Goal: Find specific page/section: Find specific page/section

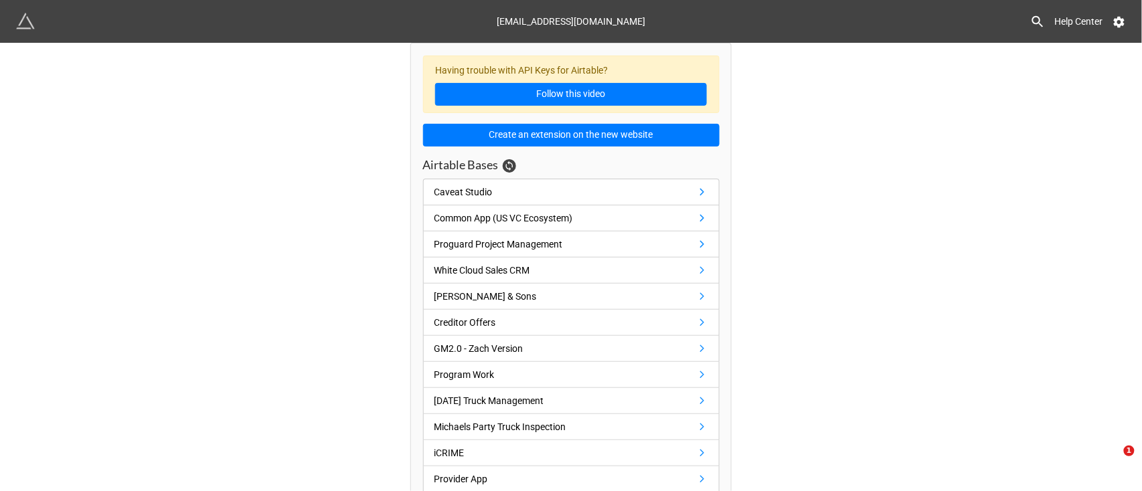
click at [675, 290] on link "[PERSON_NAME] & Sons" at bounding box center [571, 297] width 297 height 26
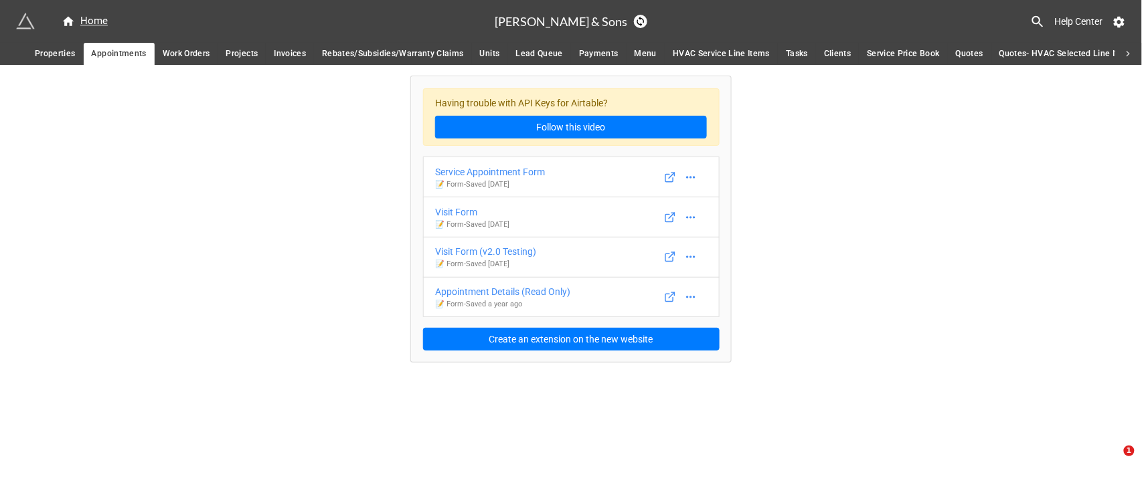
click at [493, 216] on div "Visit Form" at bounding box center [472, 212] width 74 height 15
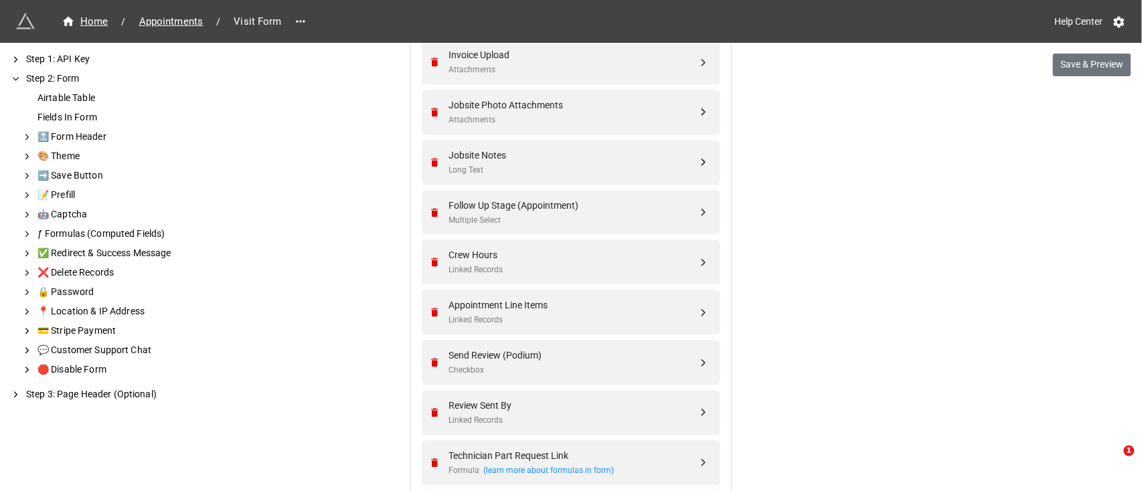
scroll to position [916, 0]
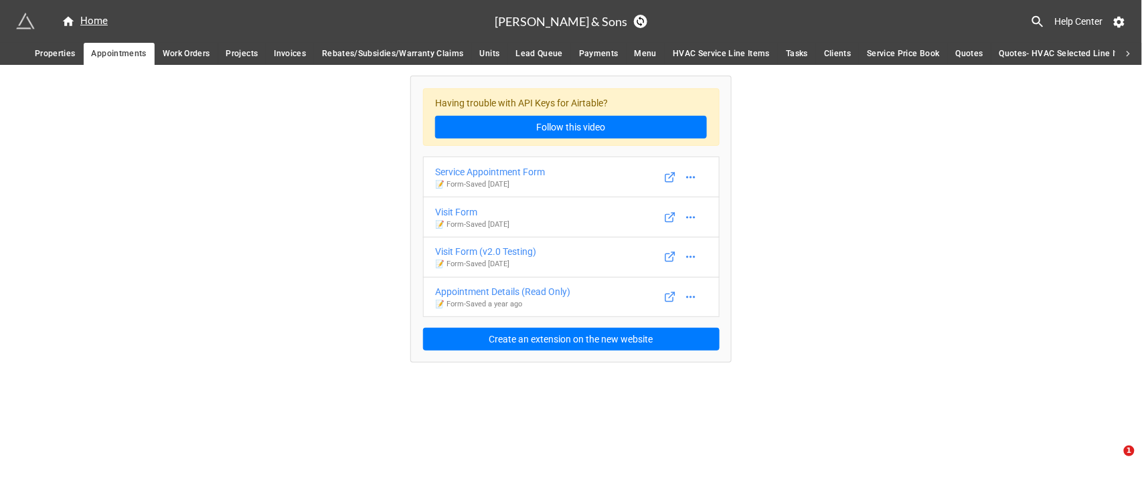
click at [62, 60] on span "Properties" at bounding box center [55, 54] width 41 height 14
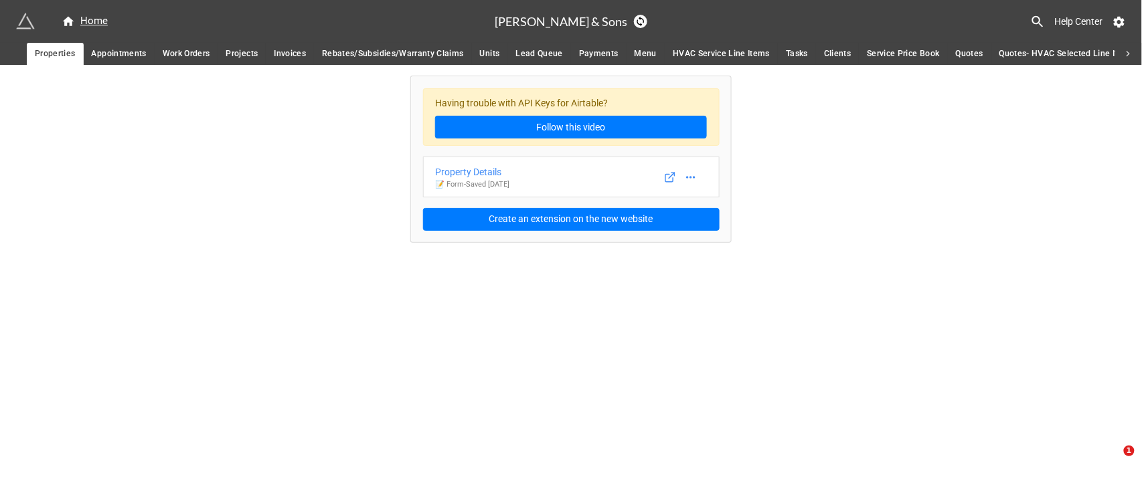
click at [576, 179] on link "Property Details 📝 Form - Saved [DATE]" at bounding box center [571, 177] width 297 height 41
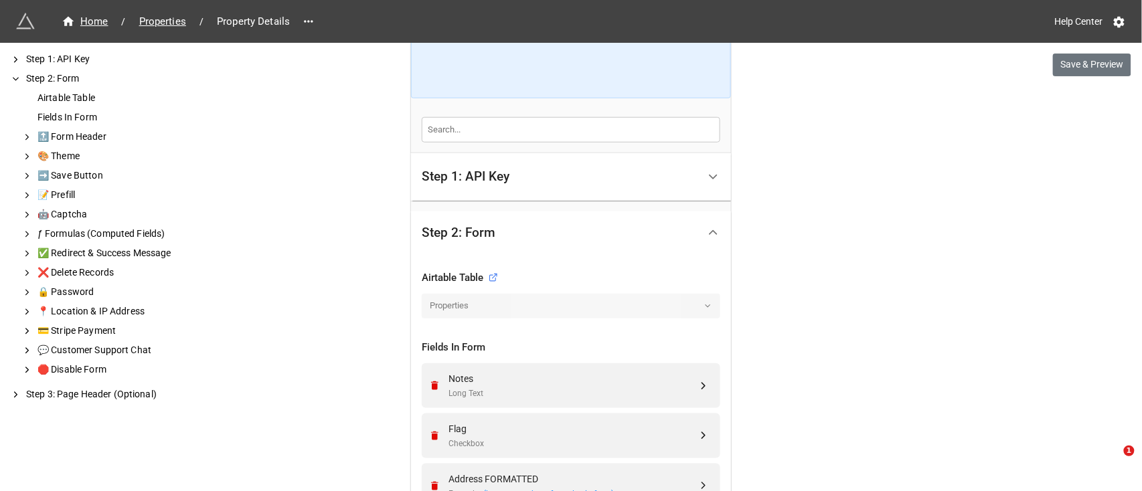
scroll to position [187, 0]
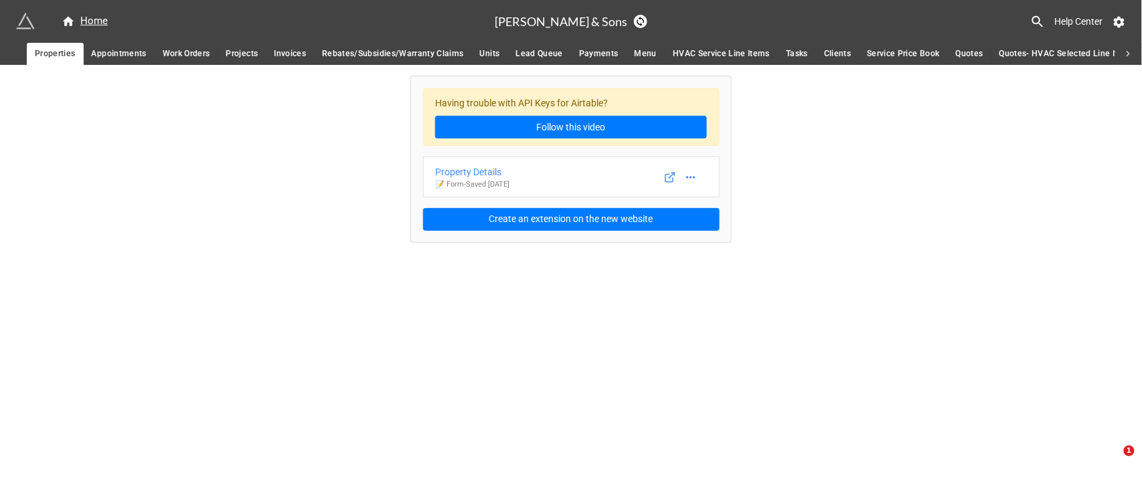
click at [119, 50] on span "Appointments" at bounding box center [119, 54] width 55 height 14
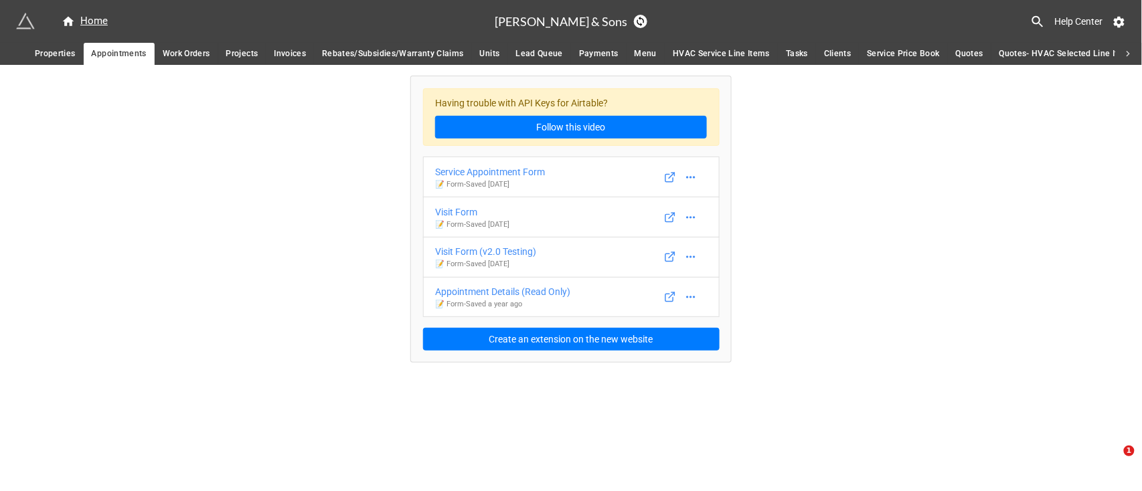
click at [529, 230] on link "Visit Form 📝 Form - Saved [DATE]" at bounding box center [571, 217] width 297 height 41
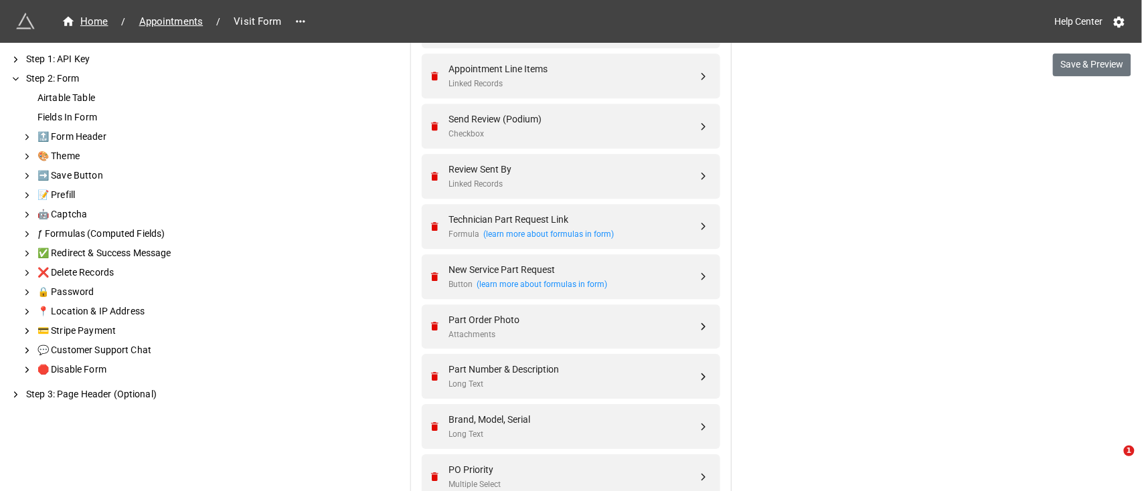
scroll to position [1174, 0]
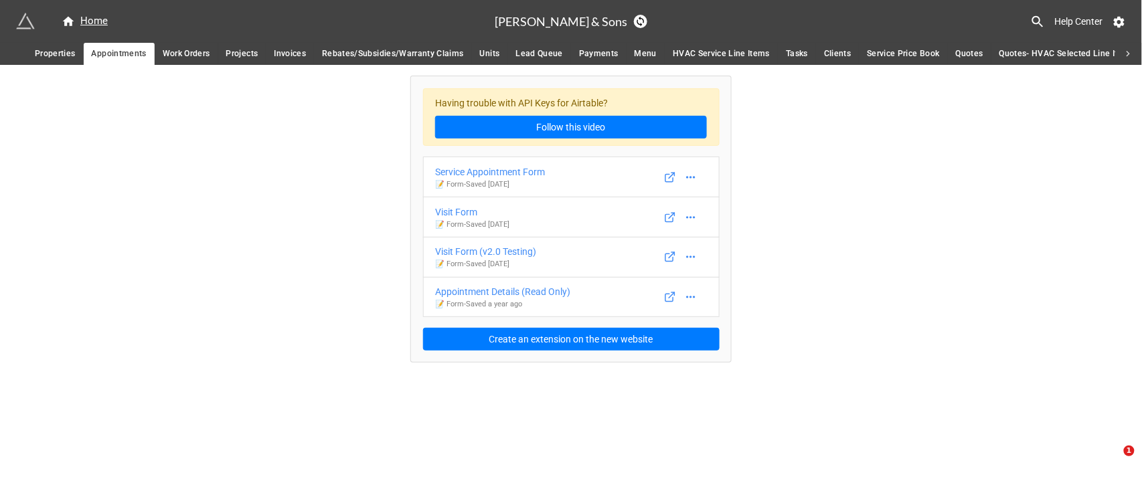
click at [491, 185] on p "📝 Form - Saved [DATE]" at bounding box center [490, 184] width 110 height 11
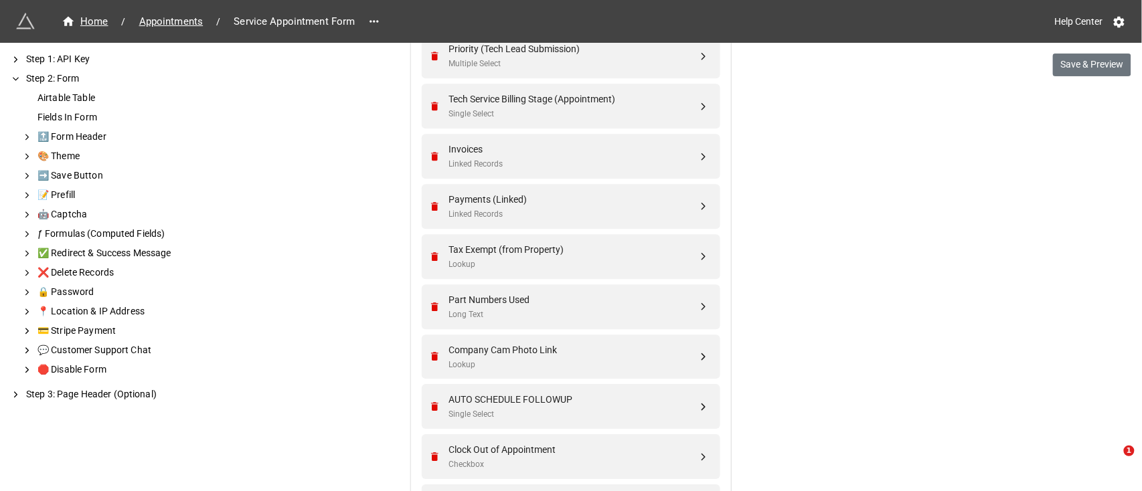
scroll to position [1120, 0]
